Goal: Information Seeking & Learning: Learn about a topic

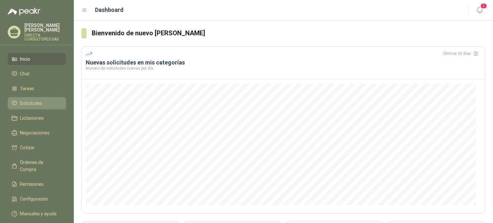
click at [36, 102] on span "Solicitudes" at bounding box center [31, 103] width 22 height 7
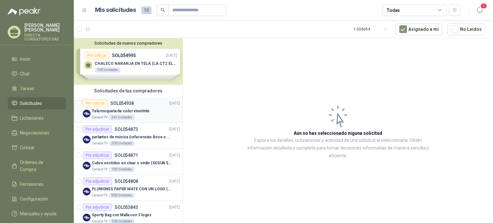
click at [101, 110] on p "Tela moqueta de color vinotinto" at bounding box center [121, 111] width 58 height 6
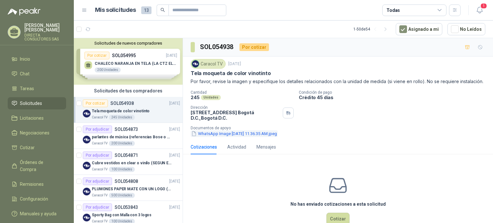
click at [221, 137] on button "WhatsApp Image [DATE] 11.36.35 AM.jpeg" at bounding box center [234, 133] width 87 height 7
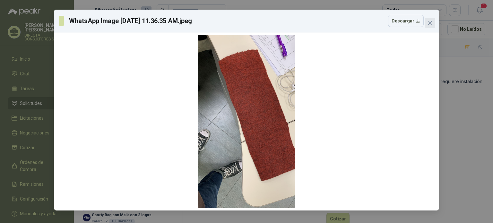
click at [431, 25] on icon "close" at bounding box center [430, 22] width 5 height 5
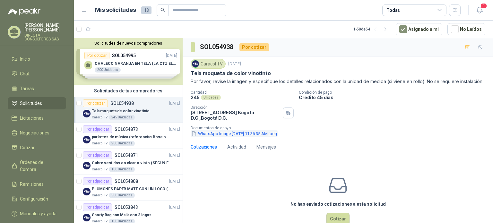
click at [223, 137] on button "WhatsApp Image [DATE] 11.36.35 AM.jpeg" at bounding box center [234, 133] width 87 height 7
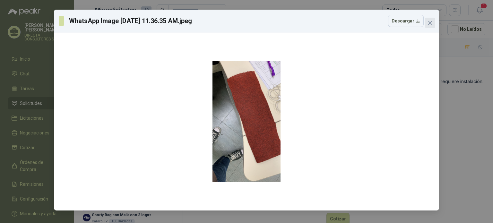
click at [430, 22] on icon "close" at bounding box center [430, 22] width 5 height 5
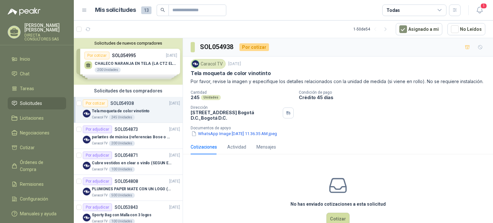
click at [125, 66] on div "Solicitudes de nuevos compradores Por cotizar SOL054995 [DATE] CHALECO NARANJA …" at bounding box center [128, 61] width 109 height 47
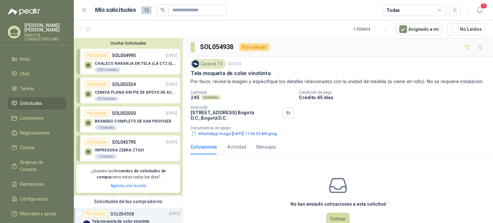
click at [118, 124] on p "BRANDEO COMPLETO DE VAN PROVISER" at bounding box center [133, 121] width 77 height 4
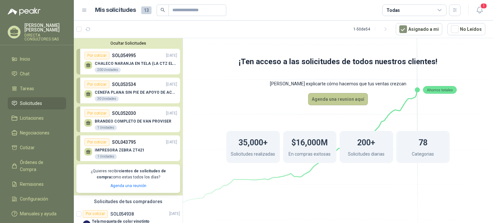
click at [346, 97] on button "Agenda una reunion aquí" at bounding box center [338, 99] width 60 height 12
click at [129, 65] on p "CHALECO NARANJA EN TELA (LA CTZ ELEGIDA DEBE ENVIAR MUESTRA)" at bounding box center [136, 63] width 83 height 4
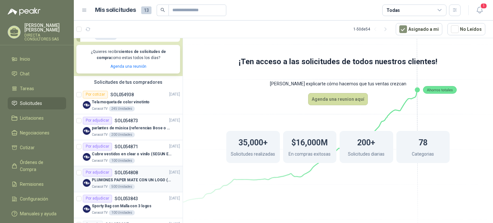
scroll to position [129, 0]
